Goal: Information Seeking & Learning: Learn about a topic

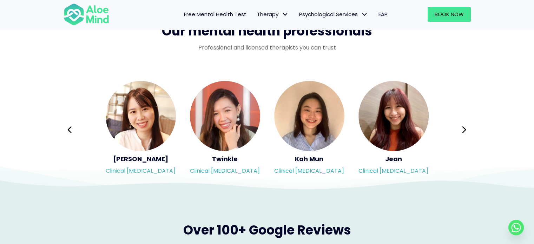
scroll to position [1150, 0]
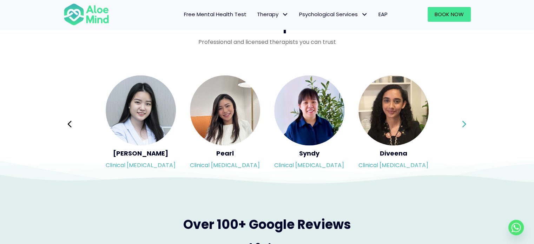
click at [465, 123] on icon at bounding box center [464, 123] width 4 height 7
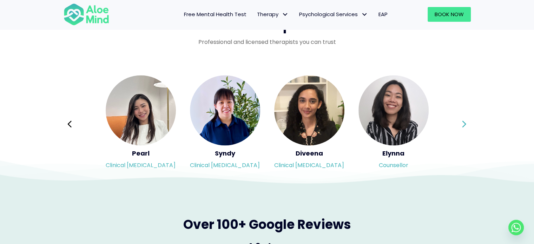
click at [465, 123] on icon at bounding box center [464, 123] width 4 height 7
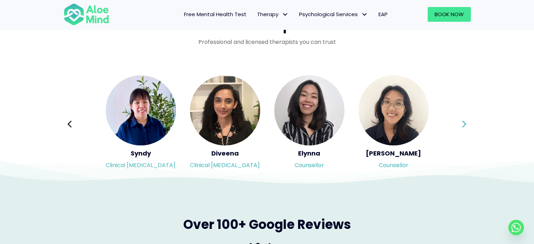
click at [466, 124] on button "Next" at bounding box center [464, 123] width 17 height 17
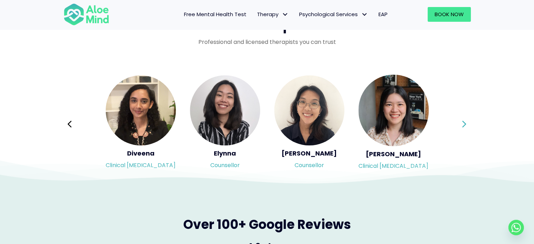
click at [466, 124] on button "Next" at bounding box center [464, 123] width 17 height 17
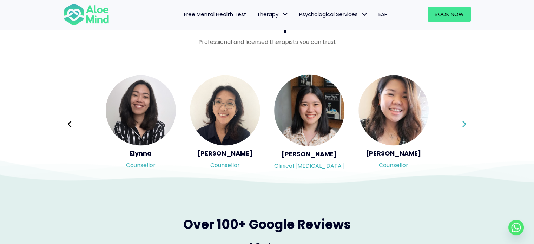
click at [466, 124] on div "Syndy Clinical [MEDICAL_DATA] Diveena Clinical [MEDICAL_DATA] Elynna Counsellor…" at bounding box center [267, 123] width 407 height 99
click at [466, 124] on button "Next" at bounding box center [464, 123] width 17 height 17
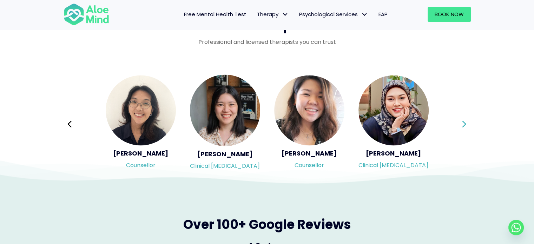
click at [466, 124] on div "Syndy Clinical [MEDICAL_DATA] Diveena Clinical [MEDICAL_DATA] Elynna Counsellor…" at bounding box center [267, 123] width 407 height 99
click at [466, 124] on button "Next" at bounding box center [464, 123] width 17 height 17
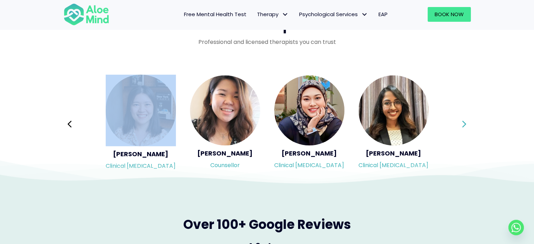
click at [466, 124] on button "Next" at bounding box center [464, 123] width 17 height 17
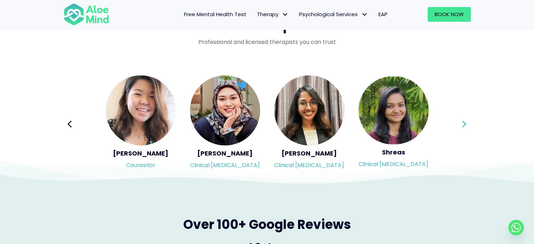
click at [466, 124] on button "Next" at bounding box center [464, 123] width 17 height 17
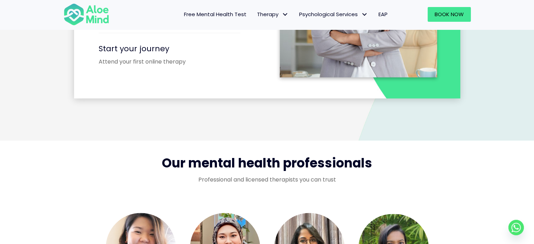
scroll to position [1117, 0]
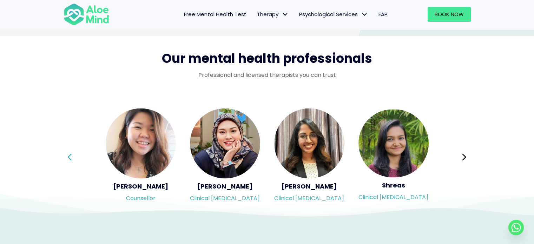
click at [75, 157] on button "Previous" at bounding box center [69, 156] width 17 height 17
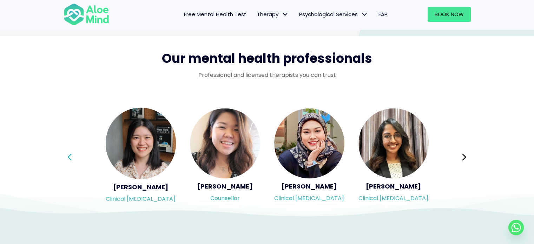
click at [75, 157] on div "Syndy Clinical [MEDICAL_DATA] Diveena Clinical [MEDICAL_DATA] Elynna Counsellor…" at bounding box center [267, 156] width 407 height 99
click at [75, 157] on button "Previous" at bounding box center [69, 156] width 17 height 17
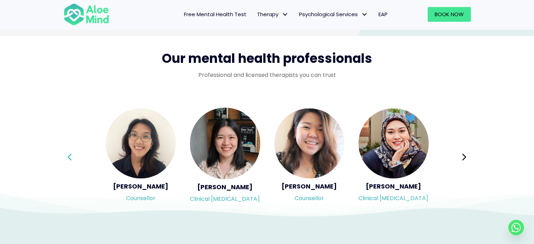
click at [75, 157] on div "Syndy Clinical [MEDICAL_DATA] Diveena Clinical [MEDICAL_DATA] Elynna Counsellor…" at bounding box center [267, 156] width 407 height 99
click at [75, 157] on button "Previous" at bounding box center [69, 156] width 17 height 17
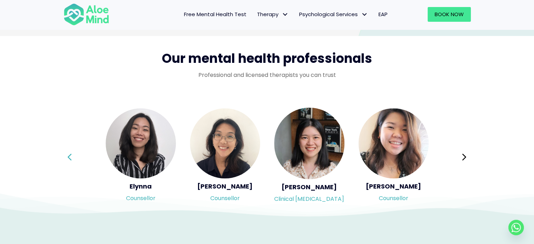
click at [75, 157] on div "Syndy Clinical [MEDICAL_DATA] Diveena Clinical [MEDICAL_DATA] Elynna Counsellor…" at bounding box center [267, 156] width 407 height 99
click at [75, 157] on button "Previous" at bounding box center [69, 156] width 17 height 17
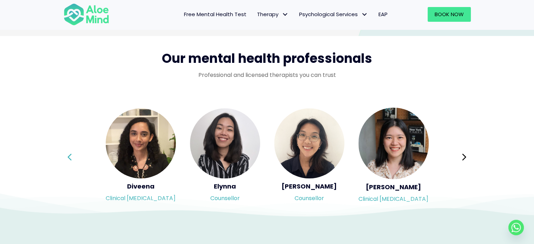
click at [75, 157] on div "Syndy Clinical [MEDICAL_DATA] Diveena Clinical [MEDICAL_DATA] Elynna Counsellor…" at bounding box center [267, 156] width 407 height 99
click at [75, 157] on button "Previous" at bounding box center [69, 156] width 17 height 17
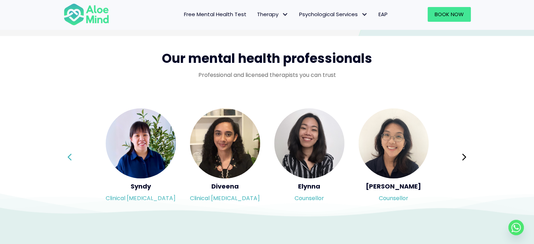
click at [75, 157] on div "Syndy Clinical [MEDICAL_DATA] Diveena Clinical [MEDICAL_DATA] Elynna Counsellor…" at bounding box center [267, 156] width 407 height 99
click at [75, 157] on button "Previous" at bounding box center [69, 156] width 17 height 17
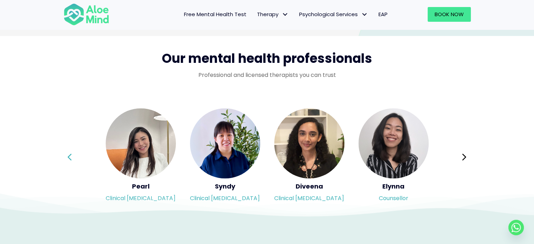
click at [75, 157] on div "Syndy Clinical [MEDICAL_DATA] Diveena Clinical [MEDICAL_DATA] Elynna Counsellor…" at bounding box center [267, 156] width 407 height 99
click at [75, 157] on button "Previous" at bounding box center [69, 156] width 17 height 17
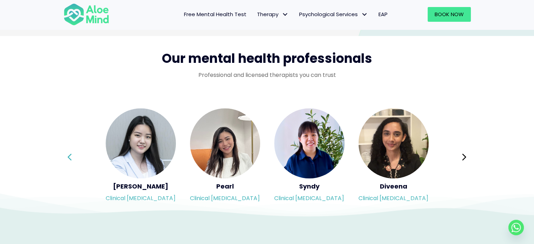
click at [75, 157] on div "Syndy Clinical [MEDICAL_DATA] Diveena Clinical [MEDICAL_DATA] Elynna Counsellor…" at bounding box center [267, 156] width 407 height 99
click at [75, 157] on button "Previous" at bounding box center [69, 156] width 17 height 17
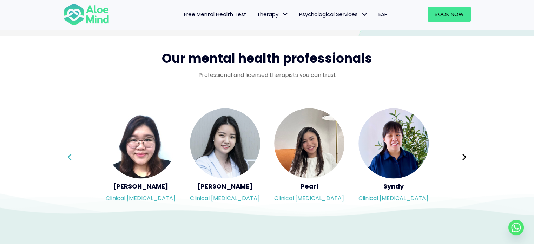
click at [75, 157] on div "Syndy Clinical [MEDICAL_DATA] Diveena Clinical [MEDICAL_DATA] Elynna Counsellor…" at bounding box center [267, 156] width 407 height 99
click at [75, 157] on button "Previous" at bounding box center [69, 156] width 17 height 17
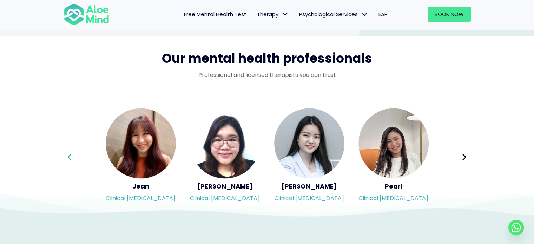
click at [75, 157] on div "Syndy Clinical [MEDICAL_DATA] Diveena Clinical [MEDICAL_DATA] Elynna Counsellor…" at bounding box center [267, 156] width 407 height 99
click at [75, 157] on button "Previous" at bounding box center [69, 156] width 17 height 17
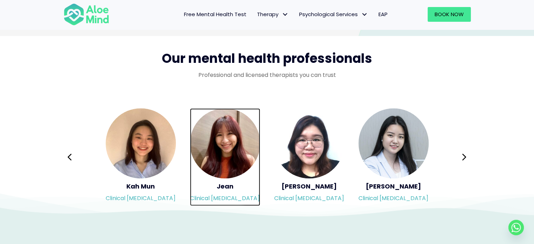
click at [223, 145] on img "Slide 11 of 3" at bounding box center [225, 143] width 70 height 70
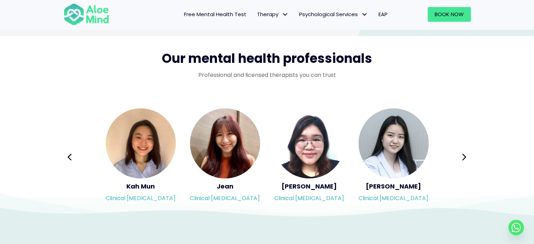
click at [224, 185] on icon at bounding box center [267, 199] width 534 height 35
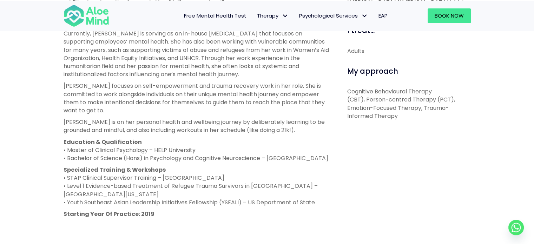
scroll to position [329, 0]
